Goal: Navigation & Orientation: Find specific page/section

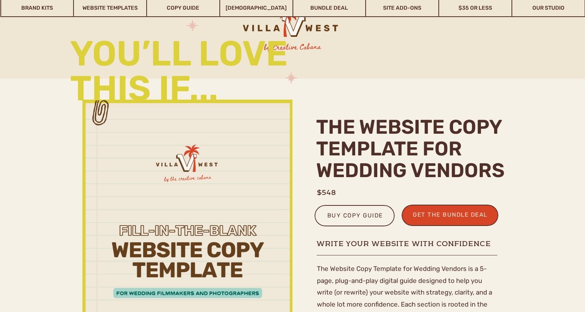
scroll to position [2603, 0]
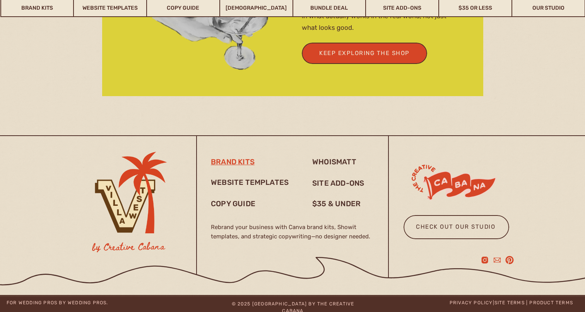
click at [231, 161] on h3 "brand kits" at bounding box center [234, 161] width 47 height 9
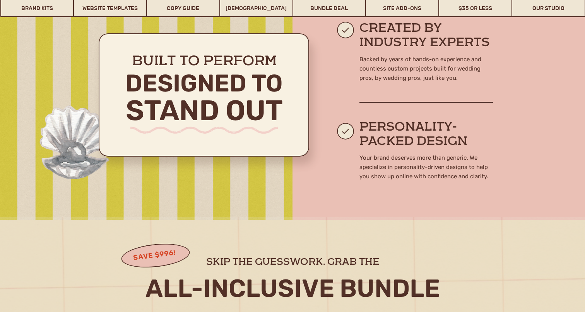
scroll to position [521, 0]
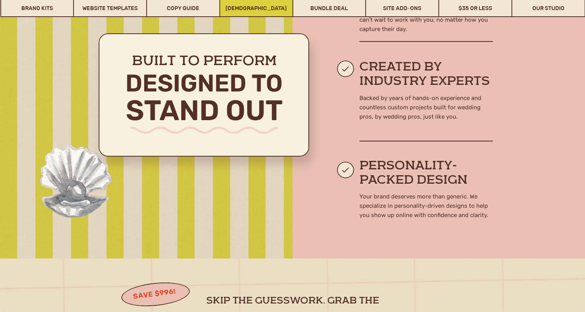
click at [236, 13] on link "[DEMOGRAPHIC_DATA]" at bounding box center [256, 8] width 72 height 18
